Goal: Book appointment/travel/reservation

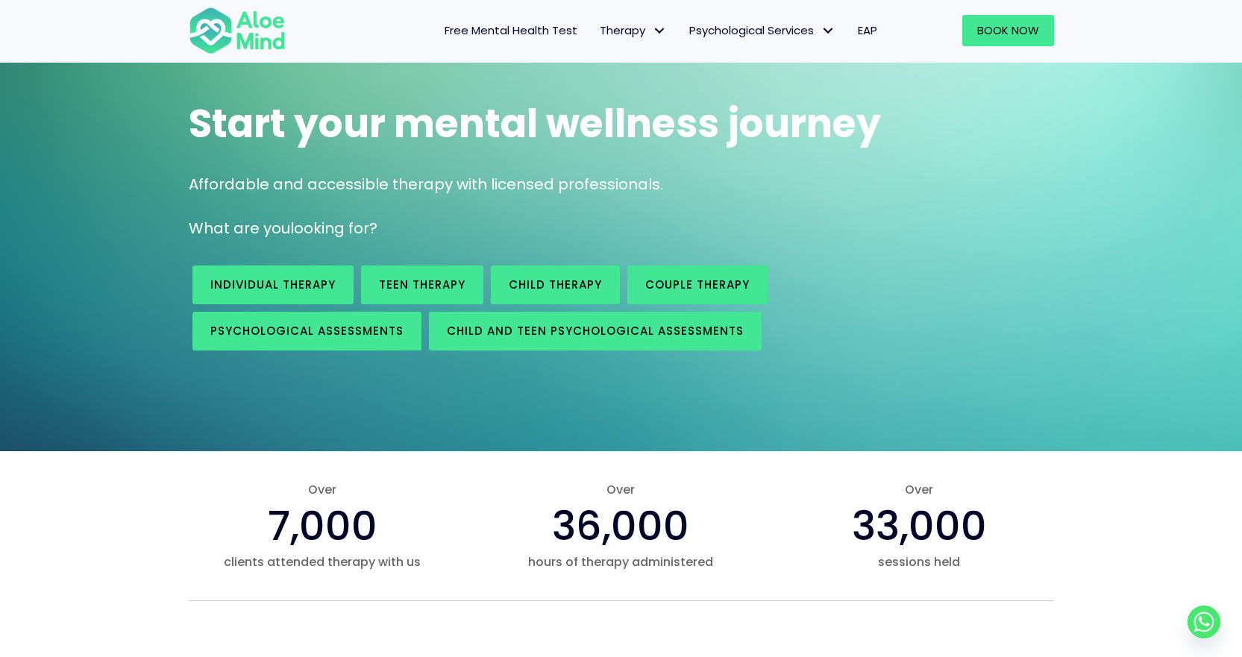
scroll to position [75, 0]
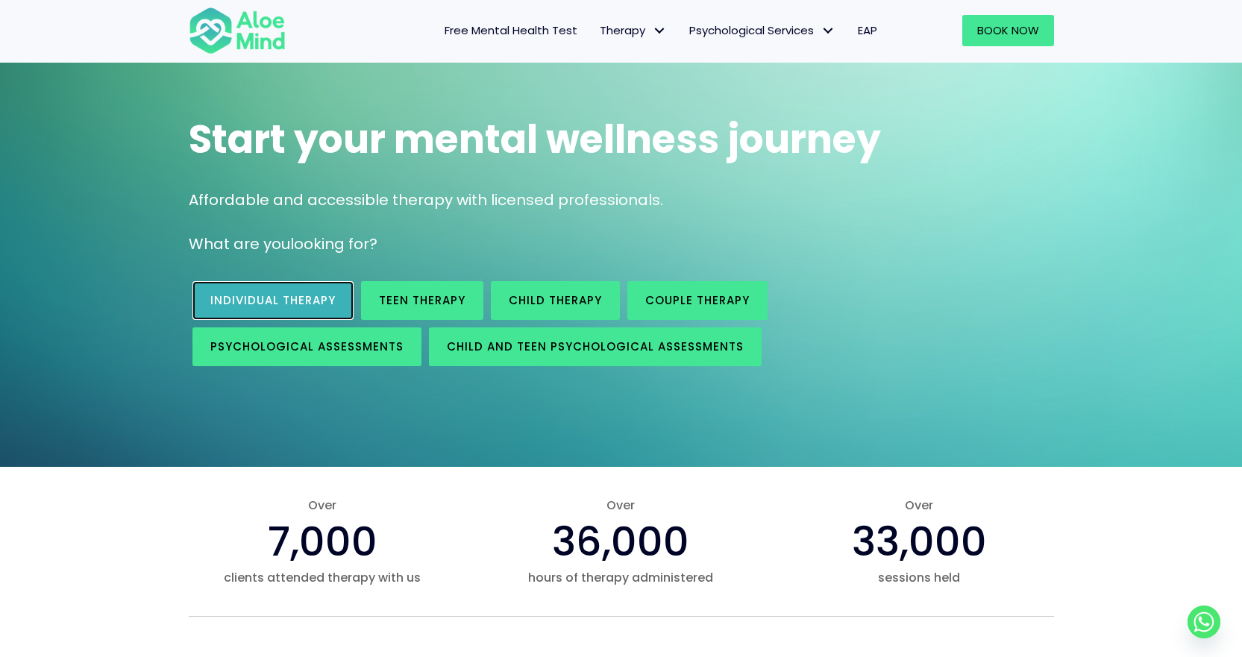
click at [297, 308] on link "Individual therapy" at bounding box center [272, 300] width 161 height 39
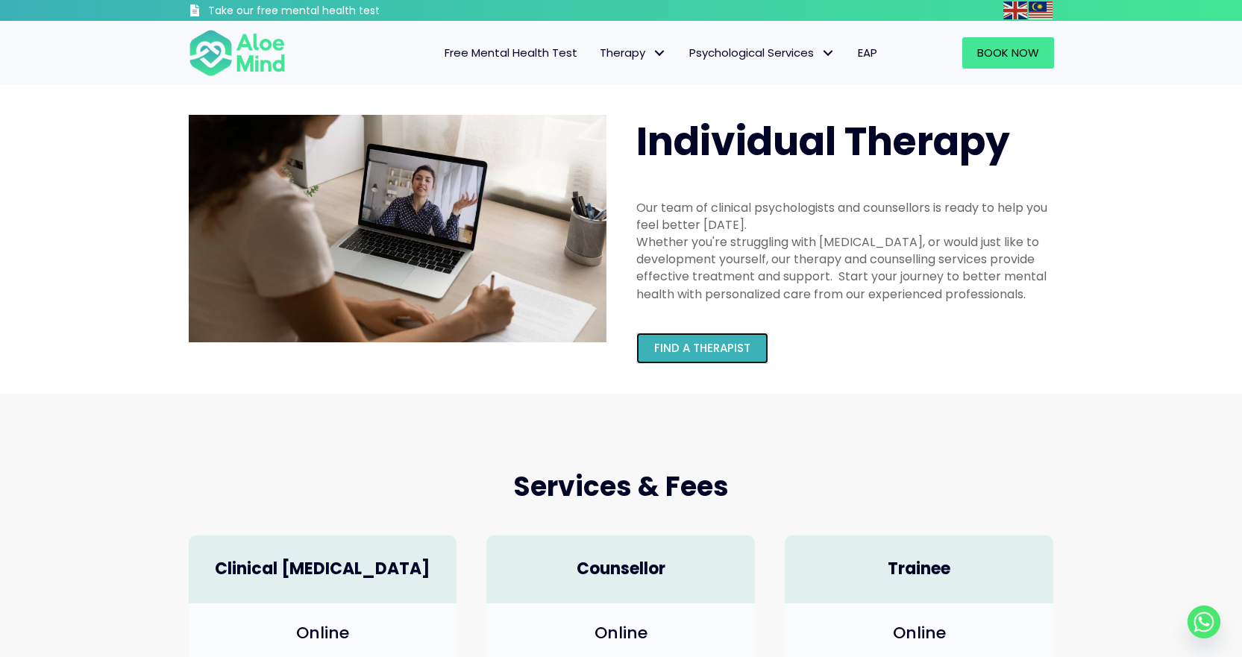
click at [701, 351] on span "Find a therapist" at bounding box center [702, 348] width 96 height 16
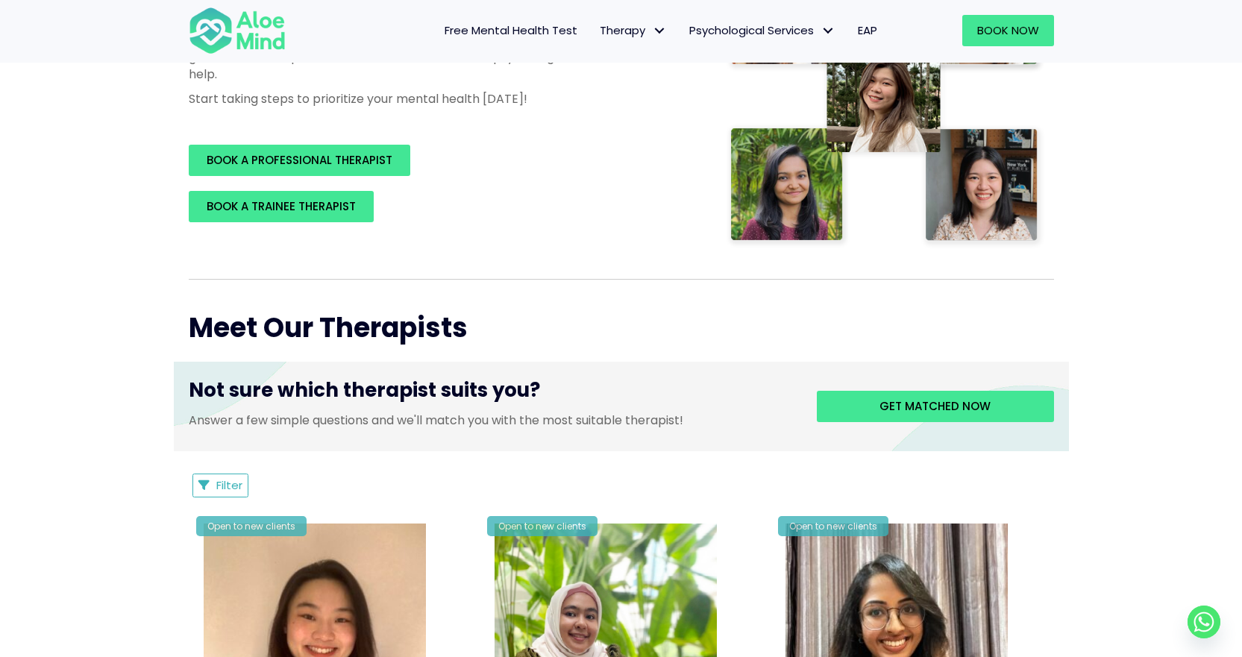
scroll to position [298, 0]
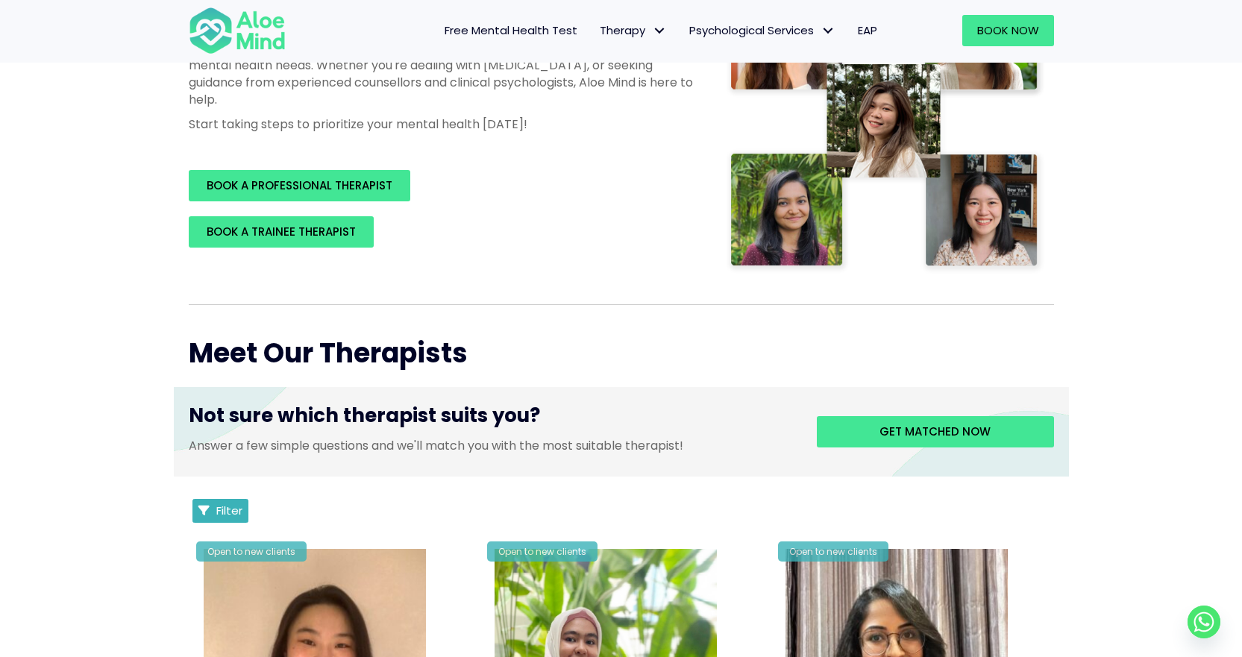
click at [224, 520] on button "Filter" at bounding box center [220, 511] width 57 height 24
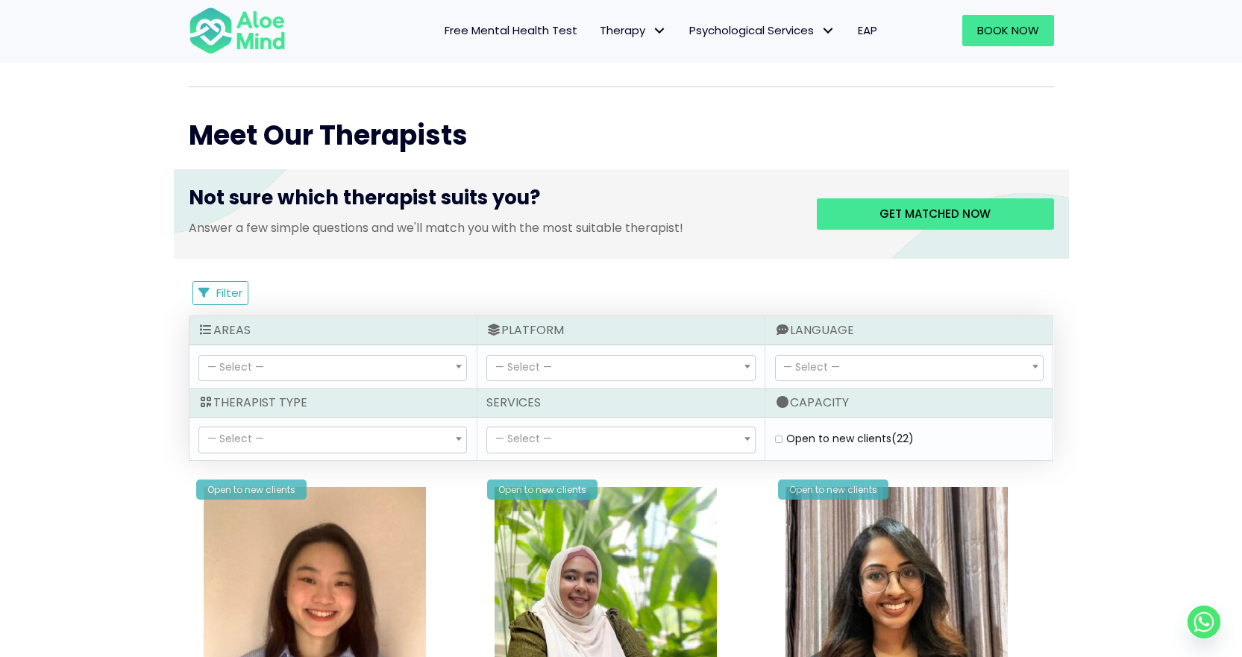
scroll to position [522, 0]
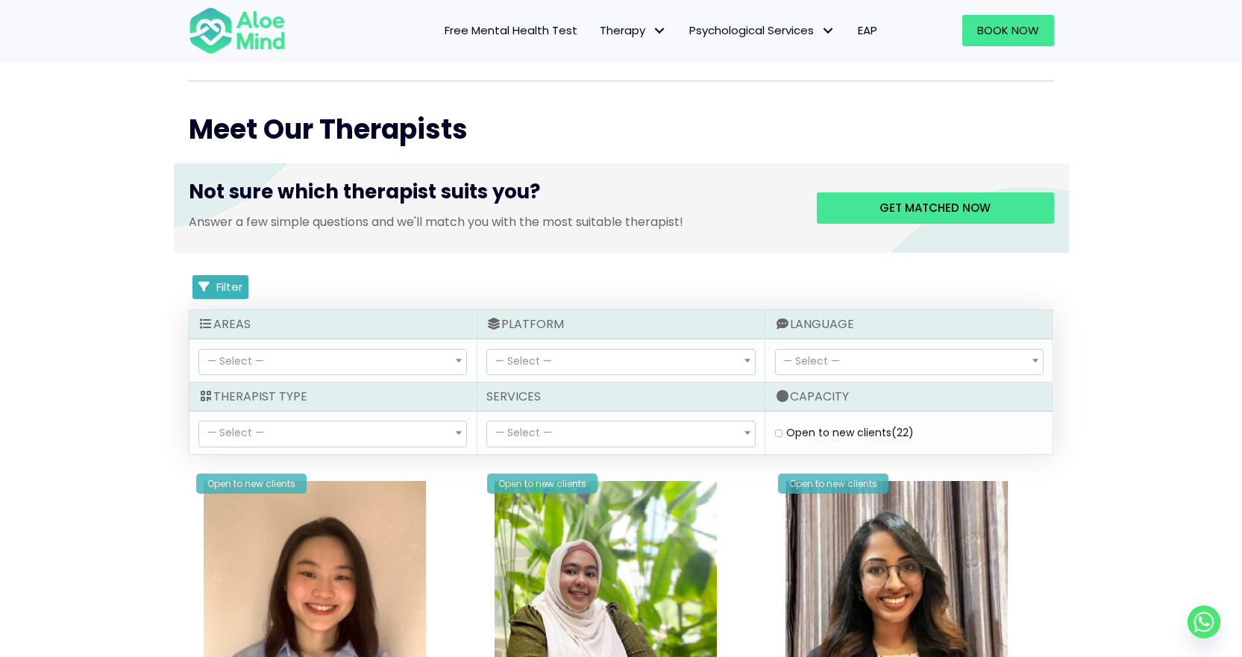
click at [234, 285] on span "Filter" at bounding box center [229, 287] width 26 height 16
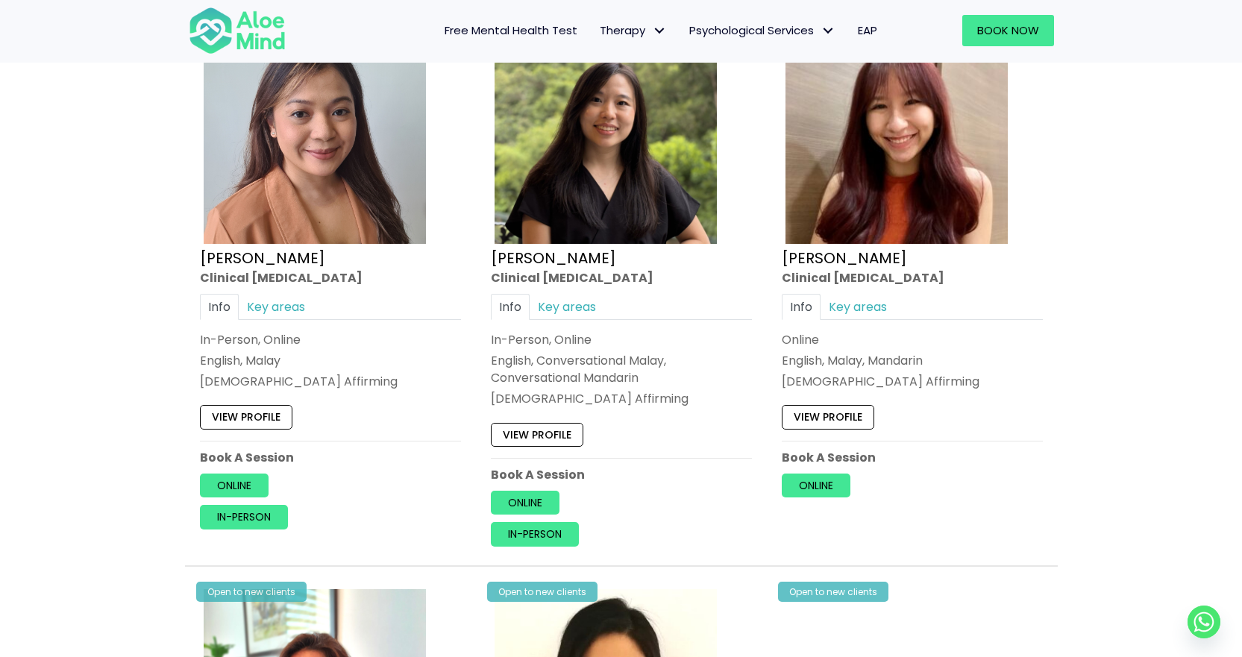
scroll to position [1939, 0]
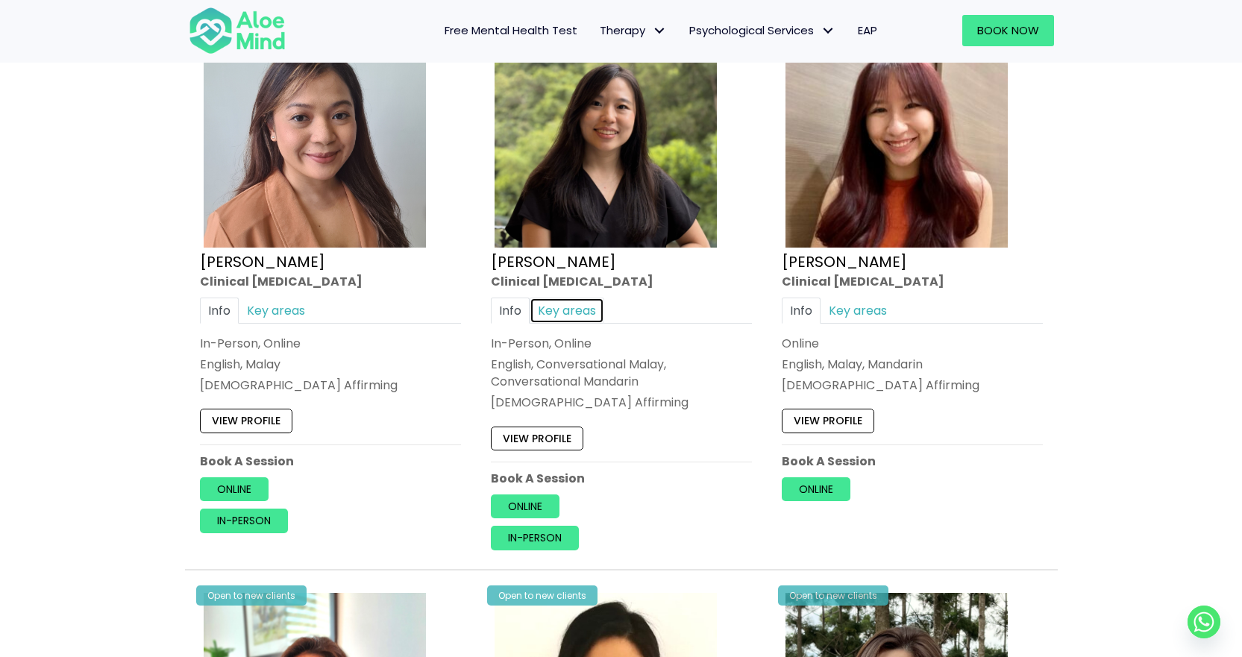
click at [569, 308] on link "Key areas" at bounding box center [567, 311] width 75 height 26
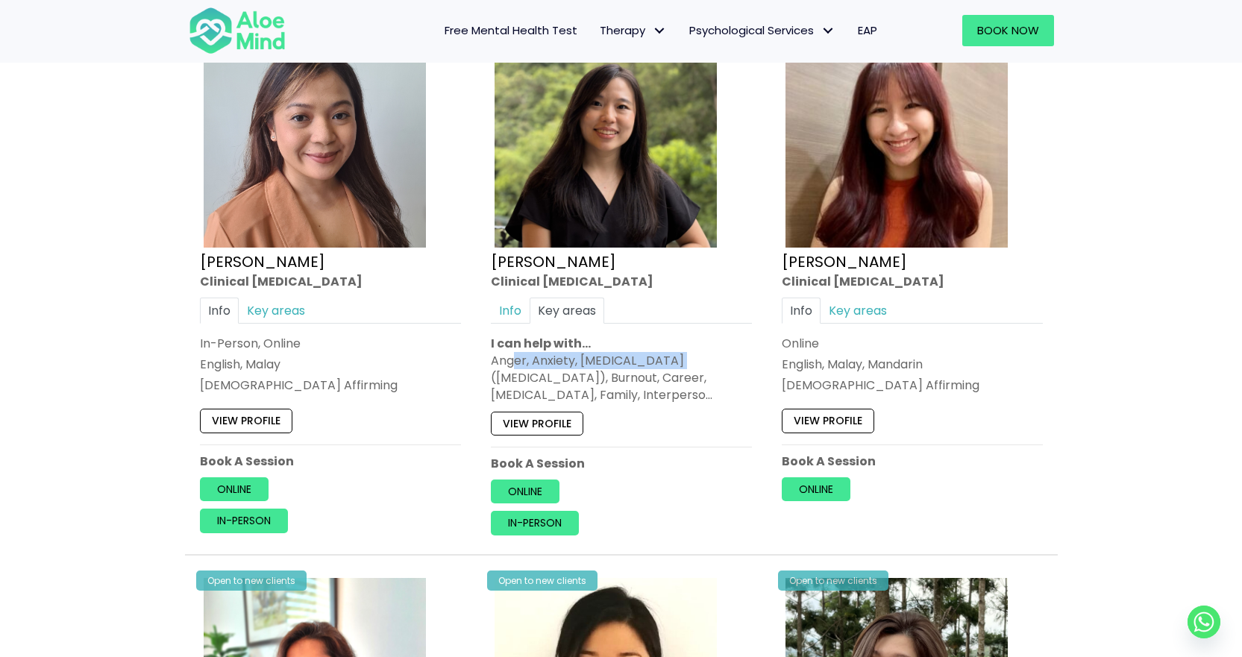
drag, startPoint x: 514, startPoint y: 365, endPoint x: 665, endPoint y: 365, distance: 151.4
click at [665, 365] on div "Anger, Anxiety, [MEDICAL_DATA] ([MEDICAL_DATA]), Burnout, Career, [MEDICAL_DATA…" at bounding box center [621, 378] width 261 height 52
drag, startPoint x: 550, startPoint y: 388, endPoint x: 690, endPoint y: 387, distance: 139.5
click at [690, 387] on div "Anger, Anxiety, [MEDICAL_DATA] ([MEDICAL_DATA]), Burnout, Career, [MEDICAL_DATA…" at bounding box center [621, 378] width 261 height 52
drag, startPoint x: 697, startPoint y: 394, endPoint x: 561, endPoint y: 390, distance: 135.8
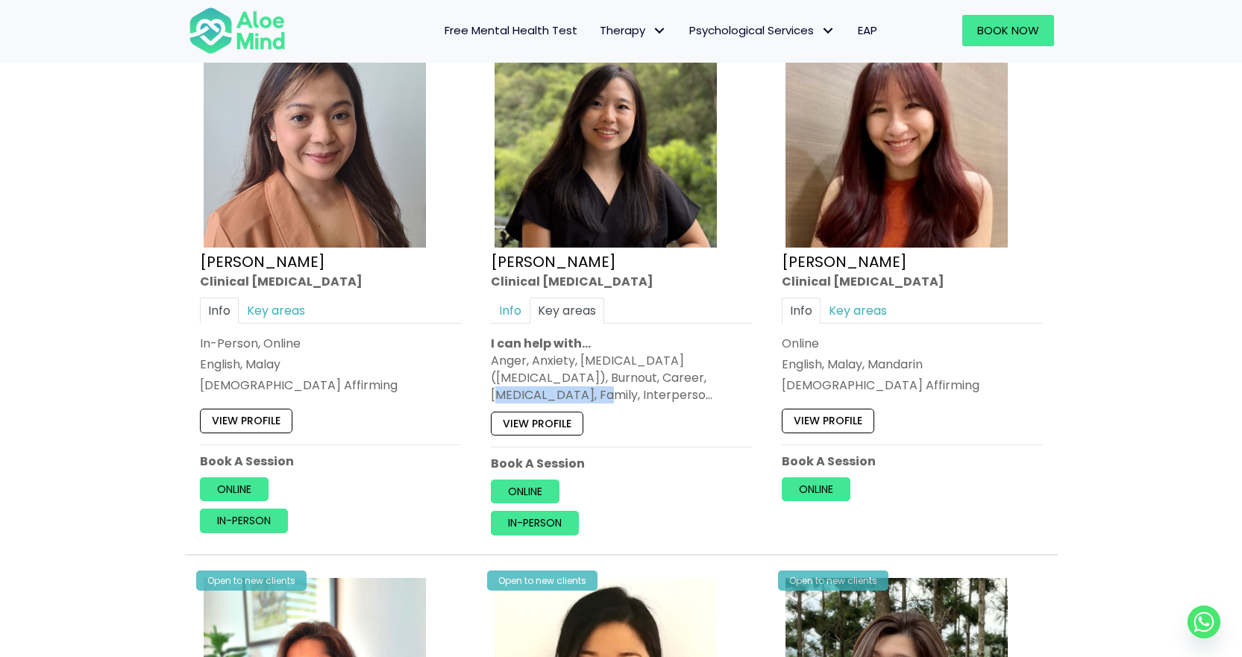
click at [561, 390] on div "Anger, Anxiety, [MEDICAL_DATA] ([MEDICAL_DATA]), Burnout, Career, [MEDICAL_DATA…" at bounding box center [621, 378] width 261 height 52
click at [852, 304] on link "Key areas" at bounding box center [857, 311] width 75 height 26
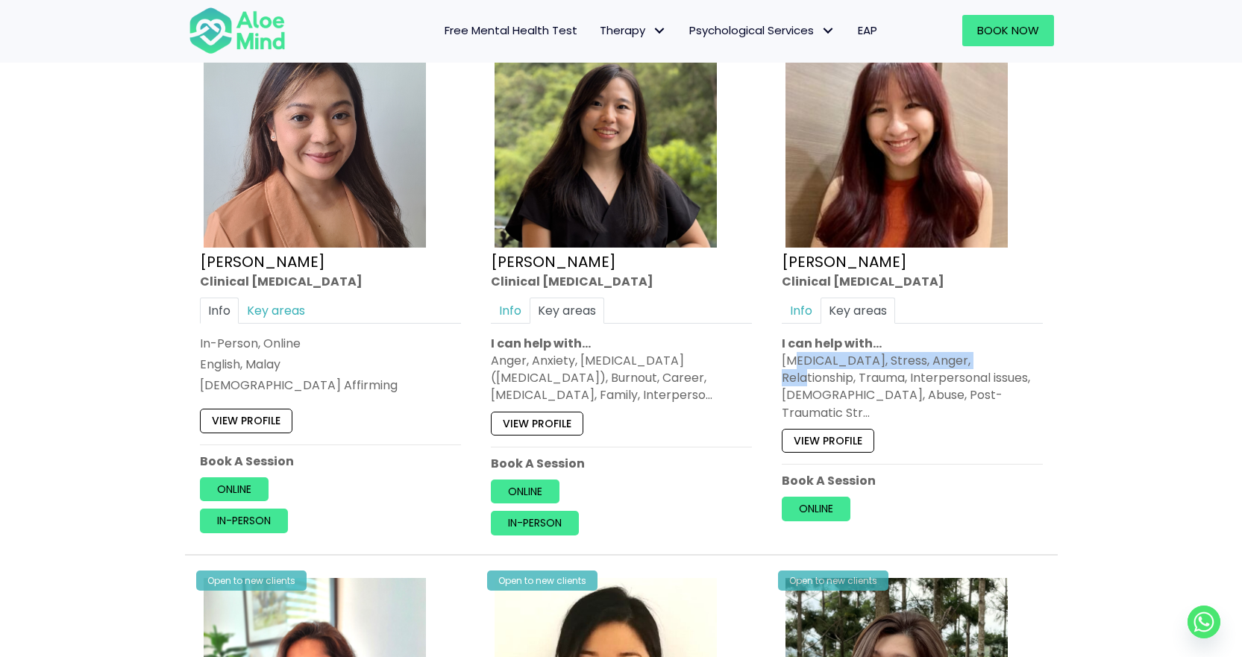
drag, startPoint x: 815, startPoint y: 363, endPoint x: 976, endPoint y: 369, distance: 161.2
click at [994, 365] on div "[MEDICAL_DATA], Stress, Anger, Relationship, Trauma, Interpersonal issues, [DEM…" at bounding box center [912, 386] width 261 height 69
drag, startPoint x: 891, startPoint y: 393, endPoint x: 1049, endPoint y: 384, distance: 158.4
click at [1049, 384] on div "Open to new clients [PERSON_NAME] Clinical [MEDICAL_DATA] Info Key areas Online…" at bounding box center [912, 271] width 283 height 522
drag, startPoint x: 910, startPoint y: 404, endPoint x: 978, endPoint y: 403, distance: 67.9
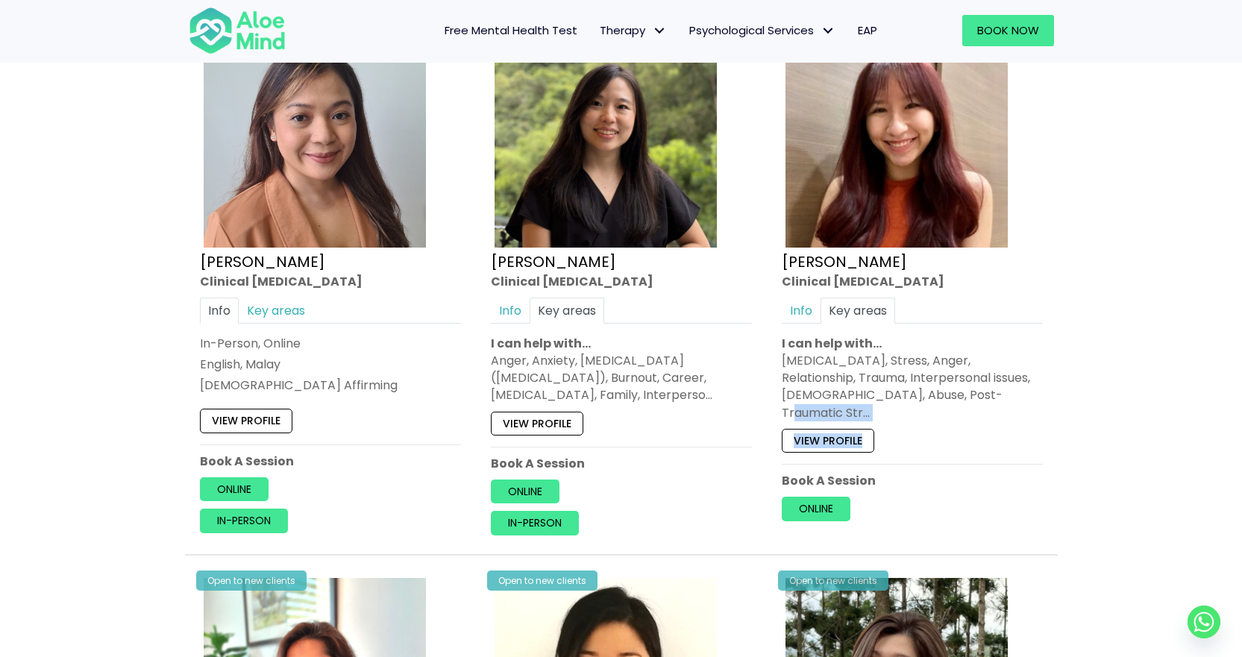
click at [978, 403] on div "Open to new clients [PERSON_NAME] Clinical [MEDICAL_DATA] Info Key areas Online…" at bounding box center [912, 271] width 283 height 522
click at [1044, 314] on div "Open to new clients [PERSON_NAME] Clinical [MEDICAL_DATA] Info Key areas Online…" at bounding box center [912, 271] width 283 height 522
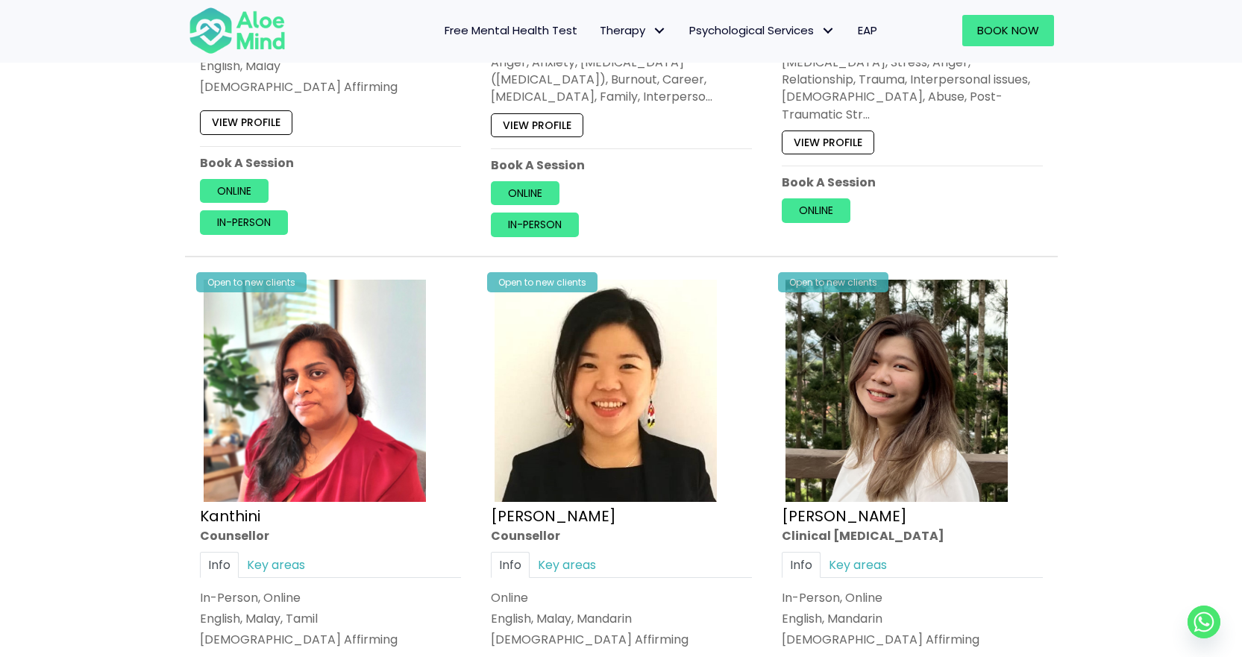
scroll to position [2461, 0]
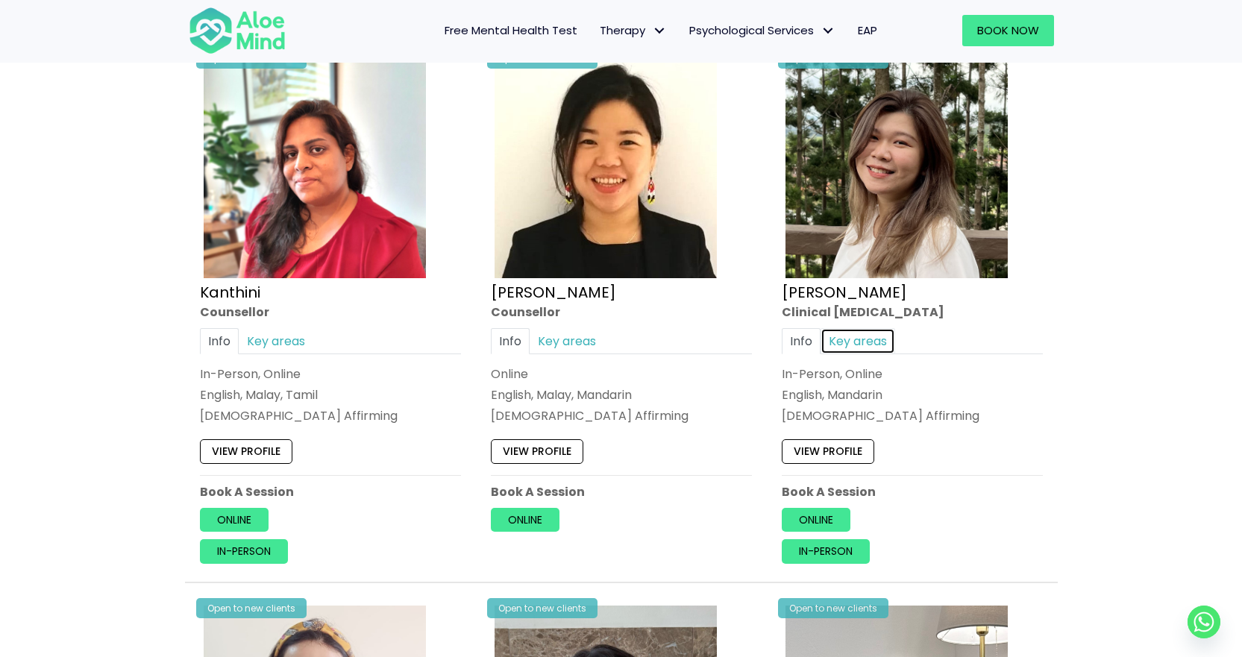
click at [879, 331] on link "Key areas" at bounding box center [857, 340] width 75 height 26
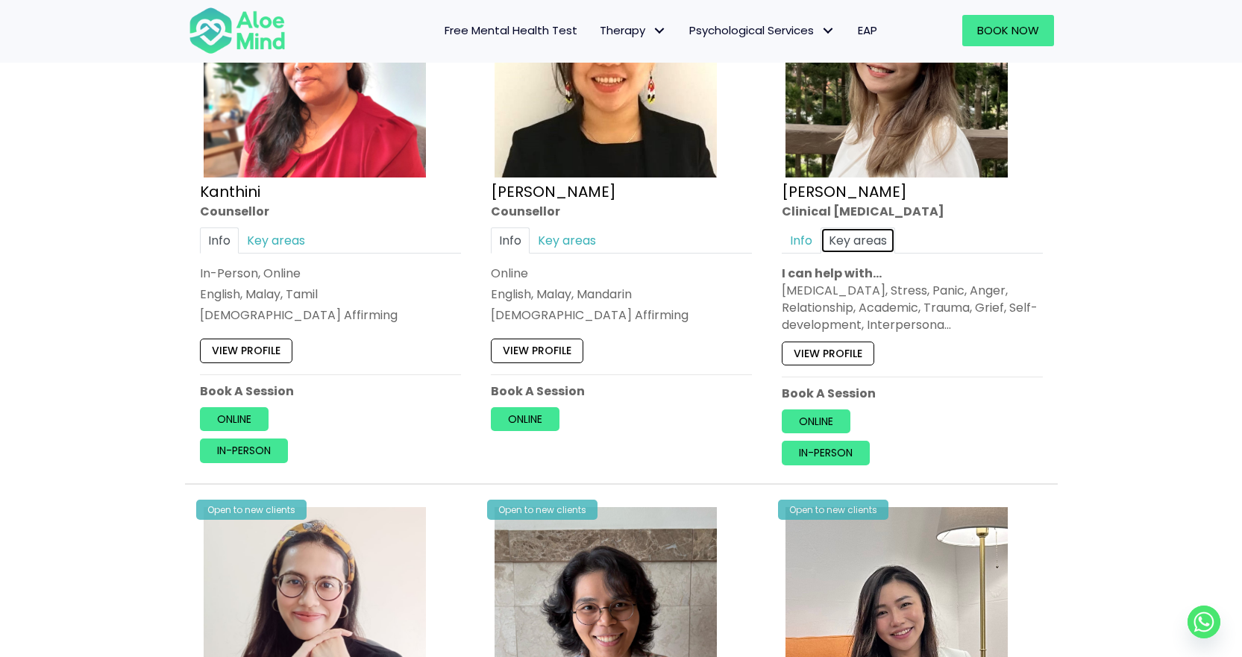
scroll to position [2536, 0]
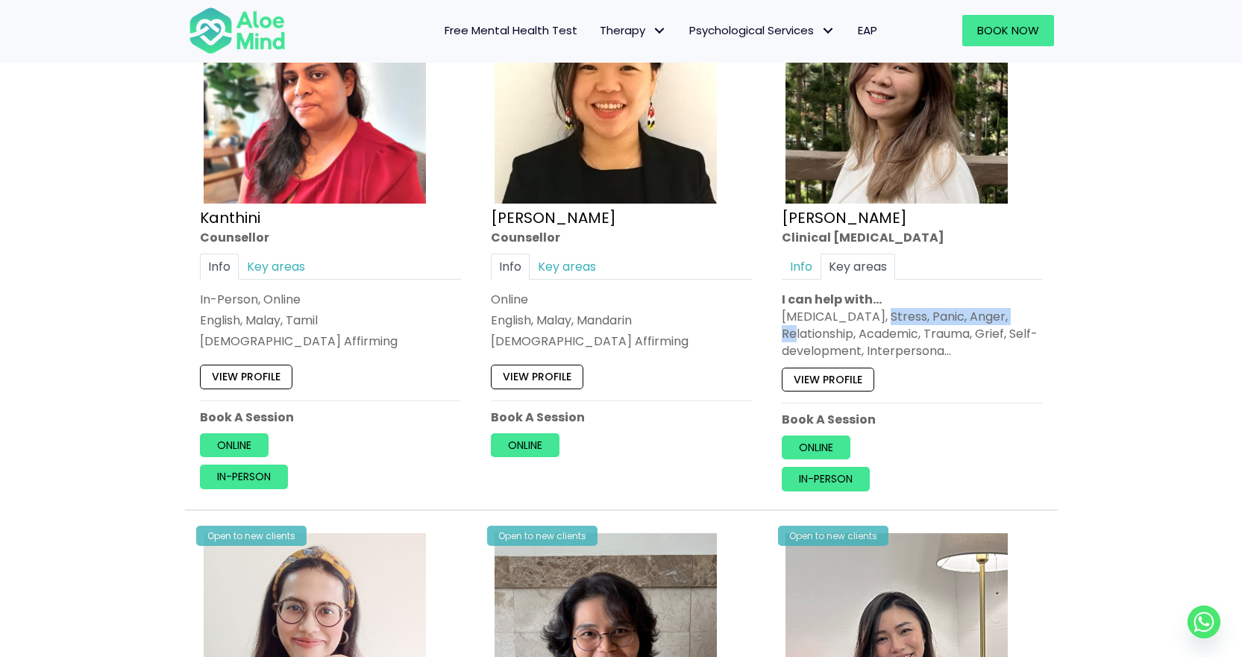
drag, startPoint x: 888, startPoint y: 316, endPoint x: 1013, endPoint y: 312, distance: 125.4
click at [1013, 312] on div "[MEDICAL_DATA], Stress, Panic, Anger, Relationship, Academic, Trauma, Grief, Se…" at bounding box center [912, 334] width 261 height 52
drag, startPoint x: 843, startPoint y: 341, endPoint x: 1024, endPoint y: 340, distance: 181.3
click at [1024, 340] on div "[MEDICAL_DATA], Stress, Panic, Anger, Relationship, Academic, Trauma, Grief, Se…" at bounding box center [912, 334] width 261 height 52
drag, startPoint x: 884, startPoint y: 357, endPoint x: 986, endPoint y: 360, distance: 102.3
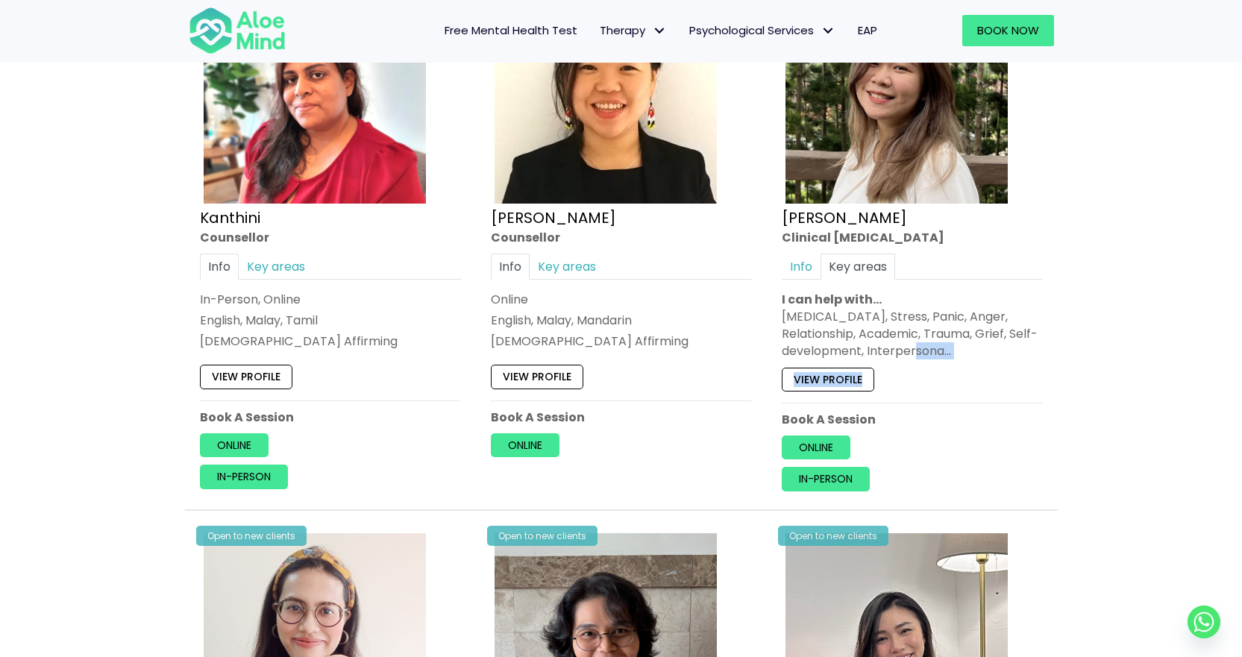
click at [986, 360] on div "Open to new clients [PERSON_NAME] Clinical [MEDICAL_DATA] Info Key areas In-Per…" at bounding box center [912, 234] width 283 height 536
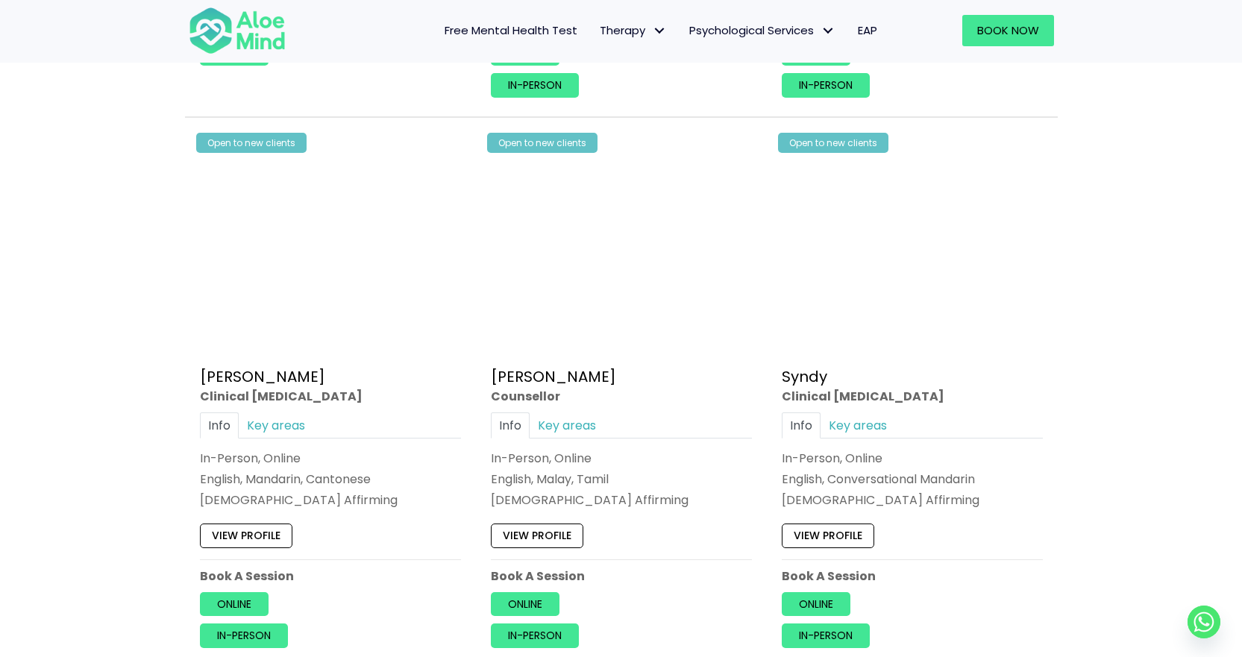
scroll to position [3506, 0]
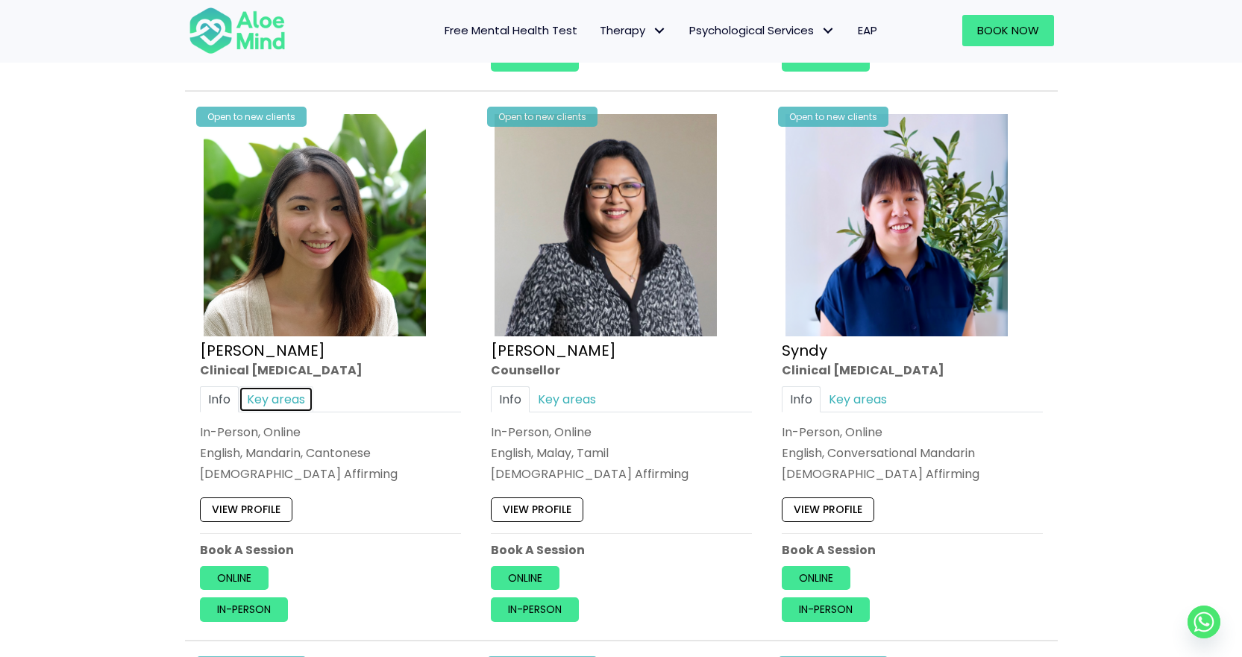
click at [289, 393] on link "Key areas" at bounding box center [276, 399] width 75 height 26
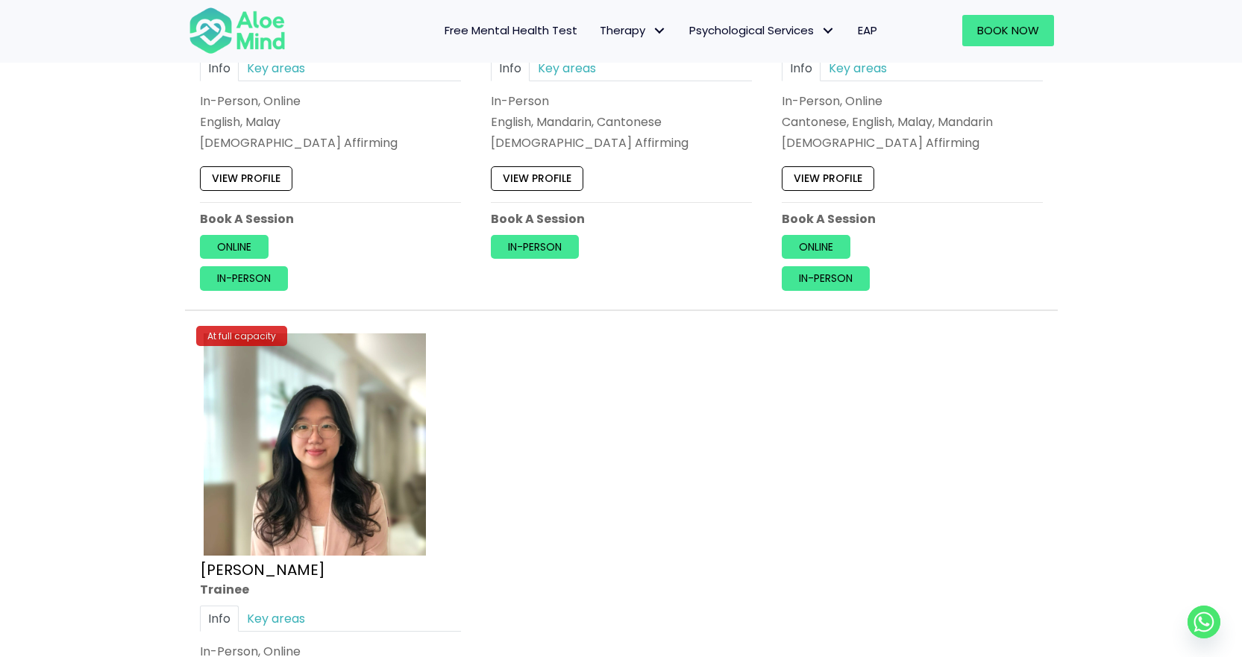
scroll to position [6191, 0]
